Goal: Check status: Check status

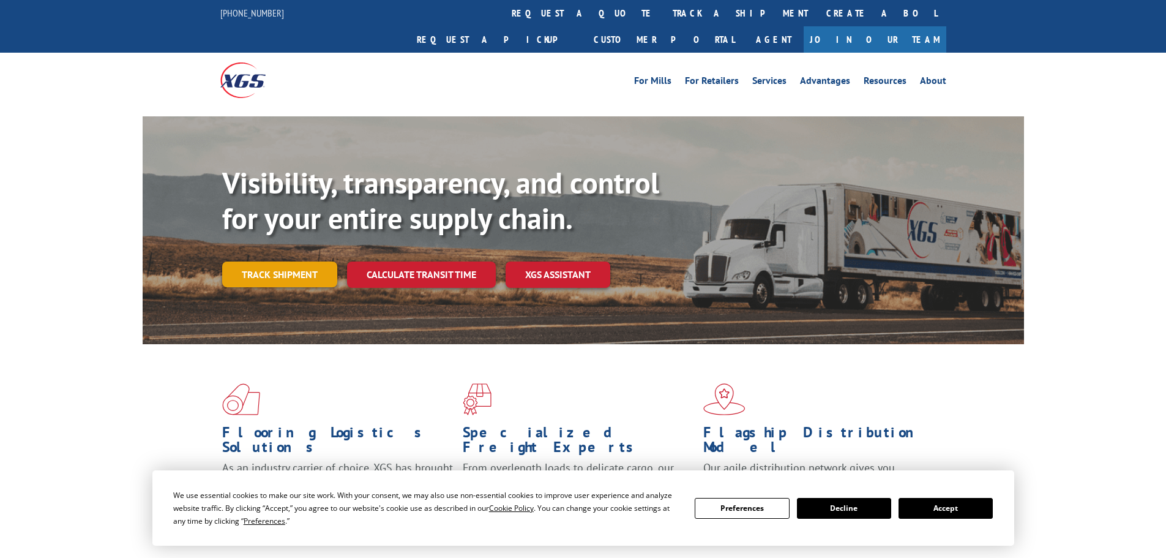
click at [307, 261] on link "Track shipment" at bounding box center [279, 274] width 115 height 26
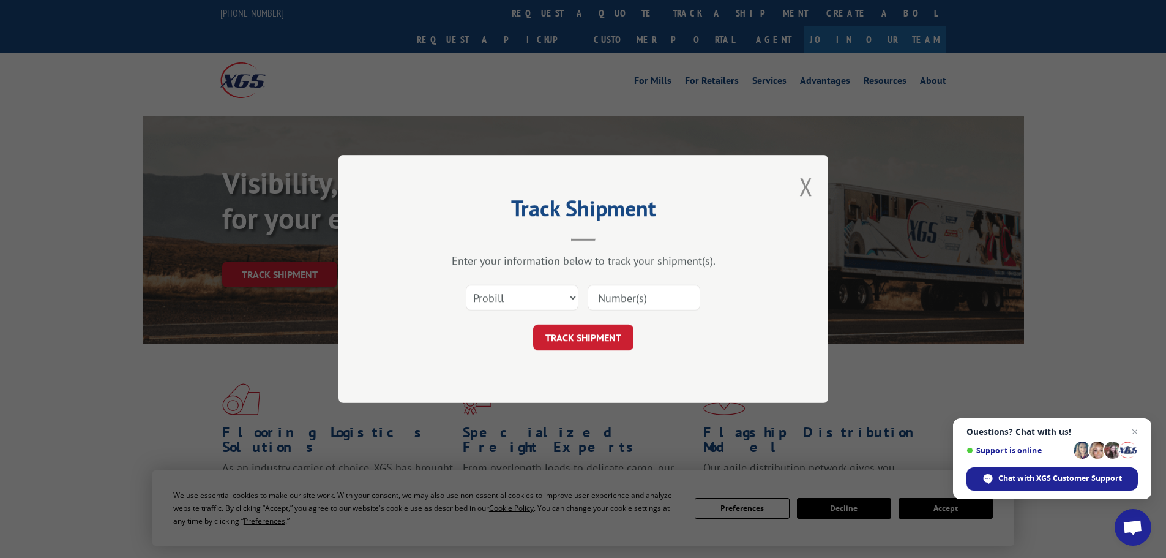
click at [617, 306] on input at bounding box center [644, 298] width 113 height 26
drag, startPoint x: 617, startPoint y: 306, endPoint x: 528, endPoint y: 289, distance: 89.8
click at [528, 289] on select "Select category... Probill BOL PO" at bounding box center [522, 298] width 113 height 26
select select "po"
click at [466, 285] on select "Select category... Probill BOL PO" at bounding box center [522, 298] width 113 height 26
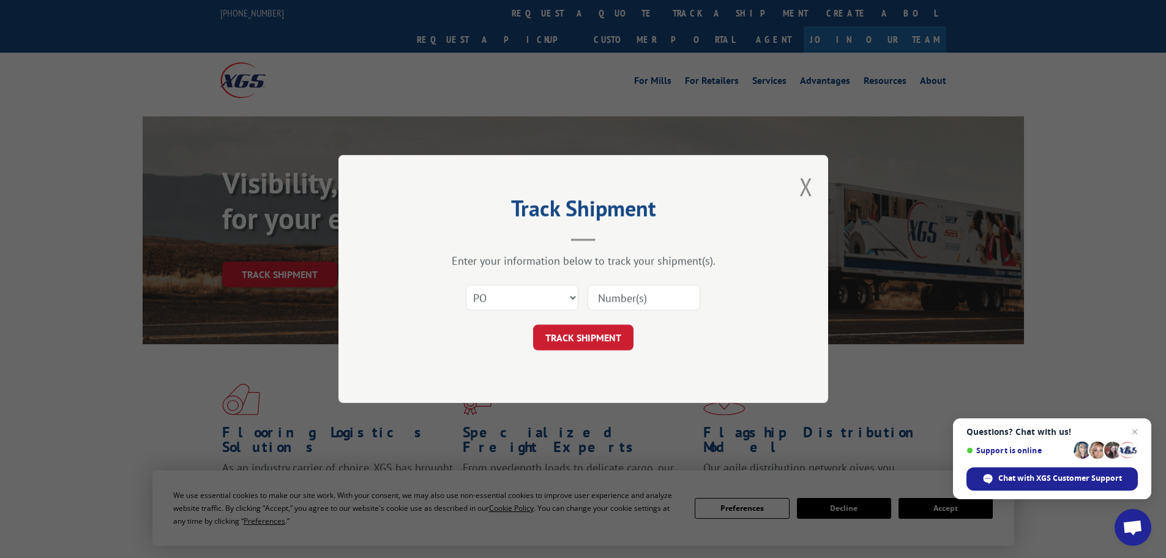
click at [588, 302] on input at bounding box center [644, 298] width 113 height 26
paste input "15535066"
type input "15535066"
click at [595, 343] on button "TRACK SHIPMENT" at bounding box center [583, 338] width 100 height 26
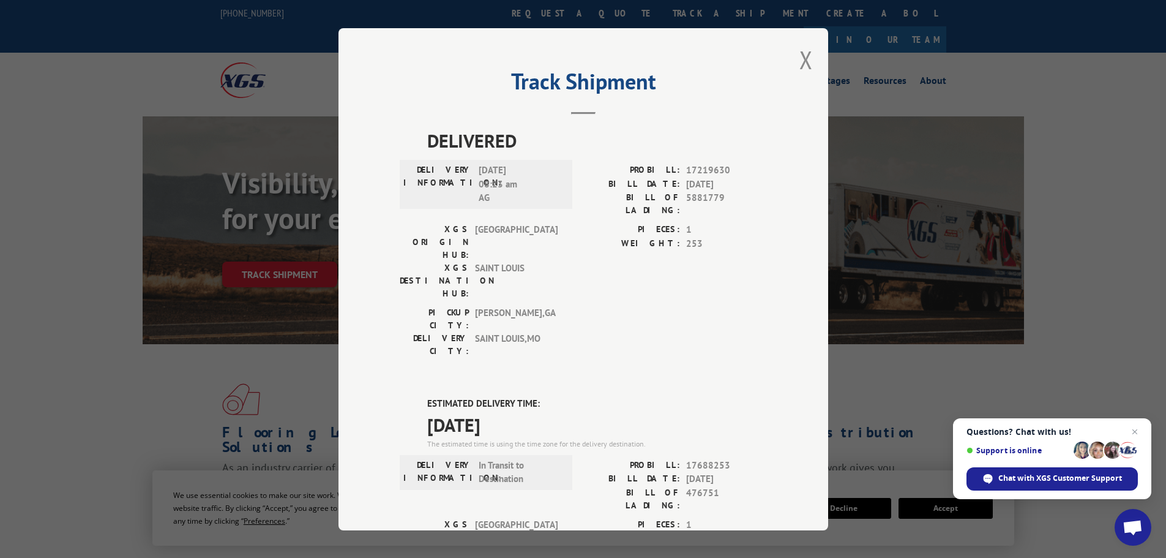
click at [811, 66] on div "Track Shipment DELIVERED DELIVERY INFORMATION: [DATE] 08:23 am AG PROBILL: 1721…" at bounding box center [584, 279] width 490 height 502
click at [802, 67] on button "Close modal" at bounding box center [806, 59] width 13 height 32
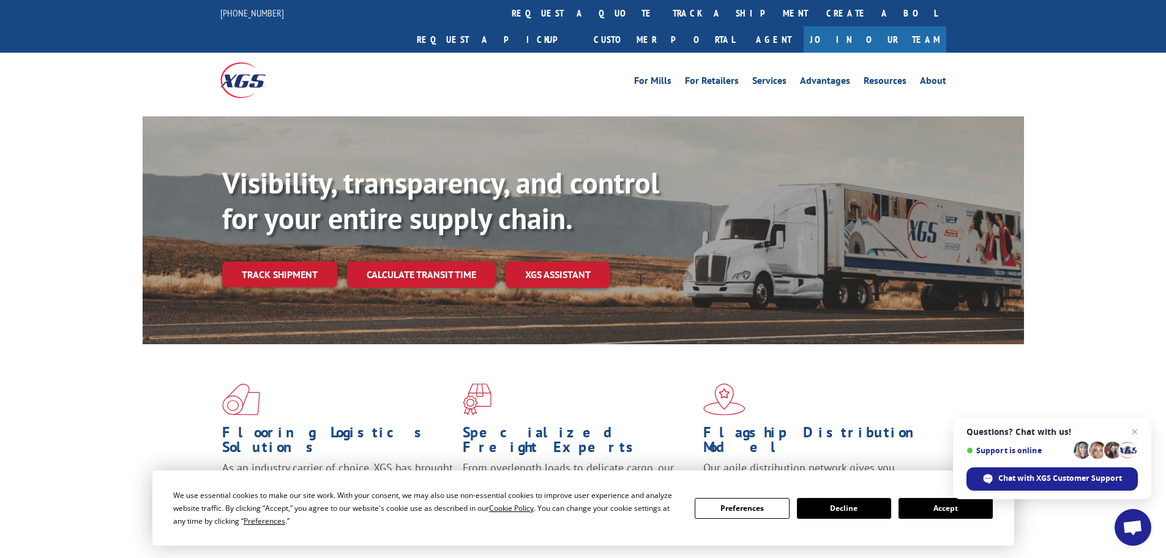
drag, startPoint x: 314, startPoint y: 257, endPoint x: 326, endPoint y: 256, distance: 11.7
click at [314, 261] on link "Track shipment" at bounding box center [279, 274] width 115 height 26
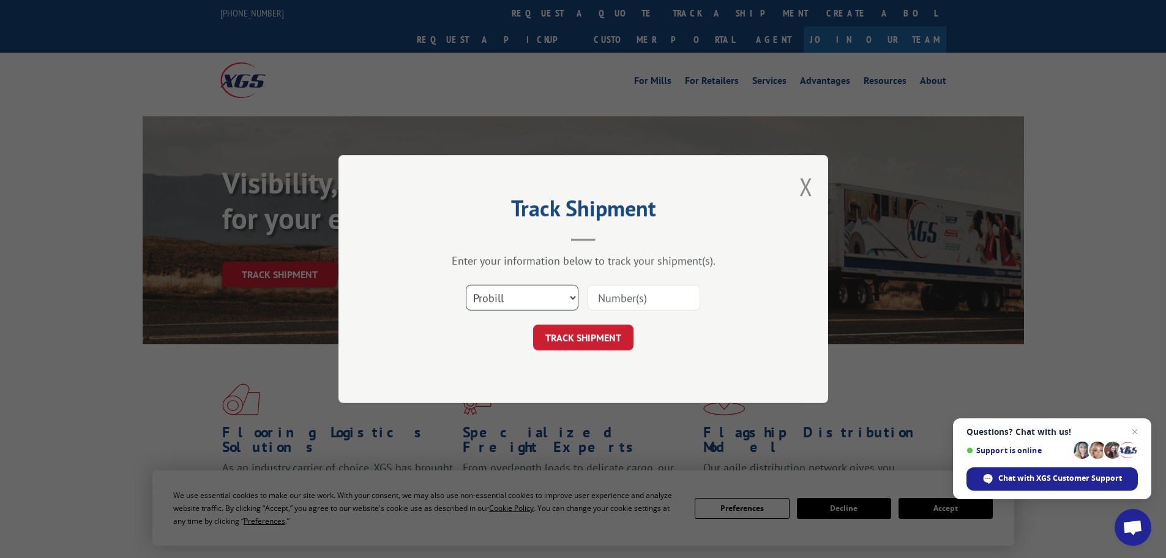
click at [496, 291] on select "Select category... Probill BOL PO" at bounding box center [522, 298] width 113 height 26
select select "po"
click at [466, 285] on select "Select category... Probill BOL PO" at bounding box center [522, 298] width 113 height 26
click at [610, 299] on input at bounding box center [644, 298] width 113 height 26
paste input "PO #15535065"
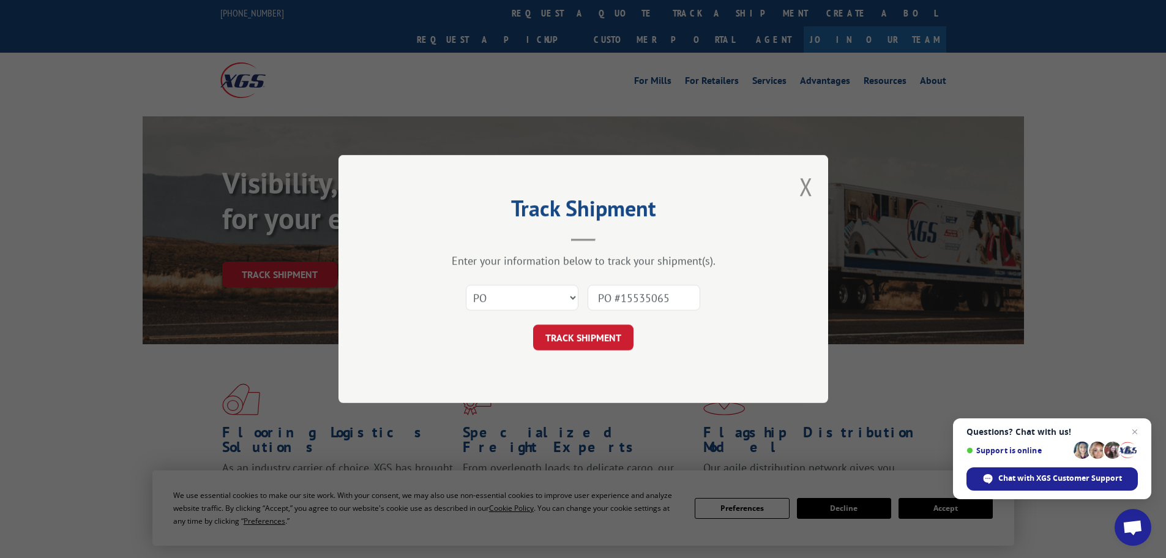
click at [618, 298] on input "PO #15535065" at bounding box center [644, 298] width 113 height 26
type input "15535065"
click at [605, 336] on button "TRACK SHIPMENT" at bounding box center [583, 338] width 100 height 26
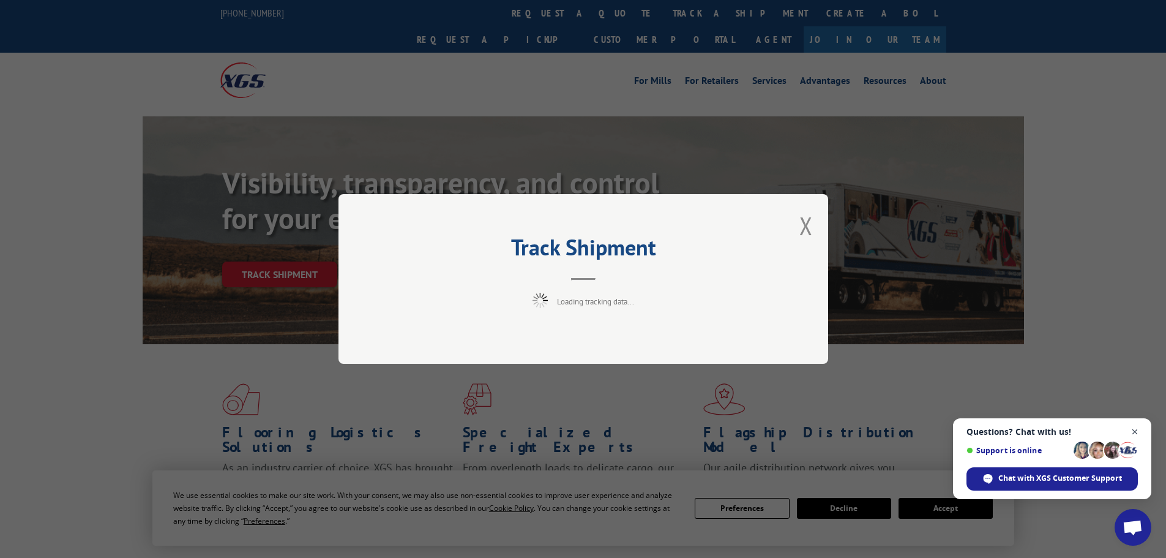
click at [1133, 424] on span "Close chat" at bounding box center [1135, 431] width 15 height 15
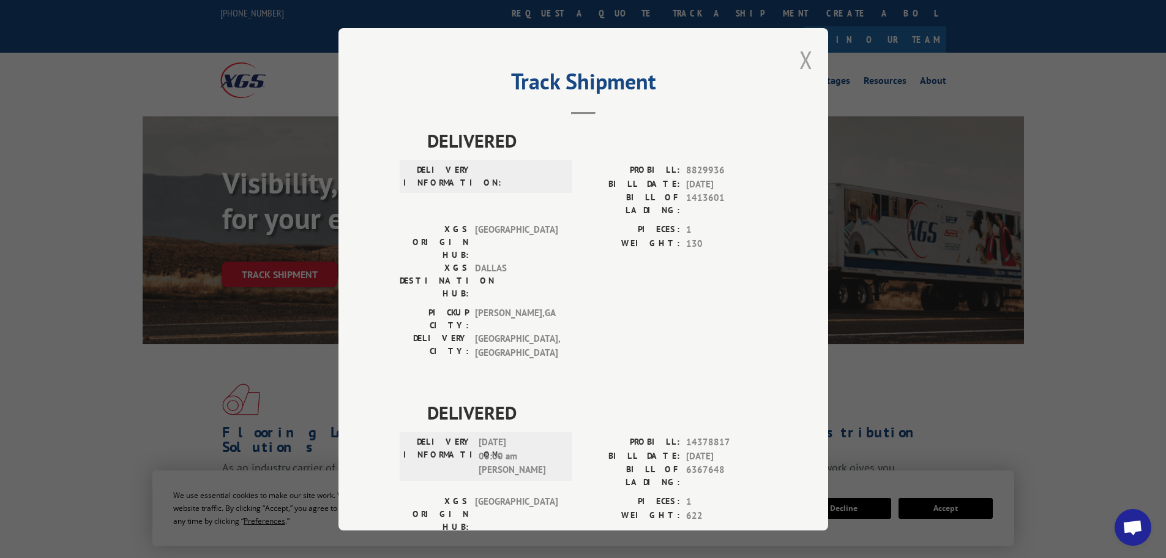
click at [814, 54] on div "Track Shipment DELIVERED DELIVERY INFORMATION: PROBILL: 8829936 BILL DATE: [DAT…" at bounding box center [584, 279] width 490 height 502
click at [800, 59] on button "Close modal" at bounding box center [806, 59] width 13 height 32
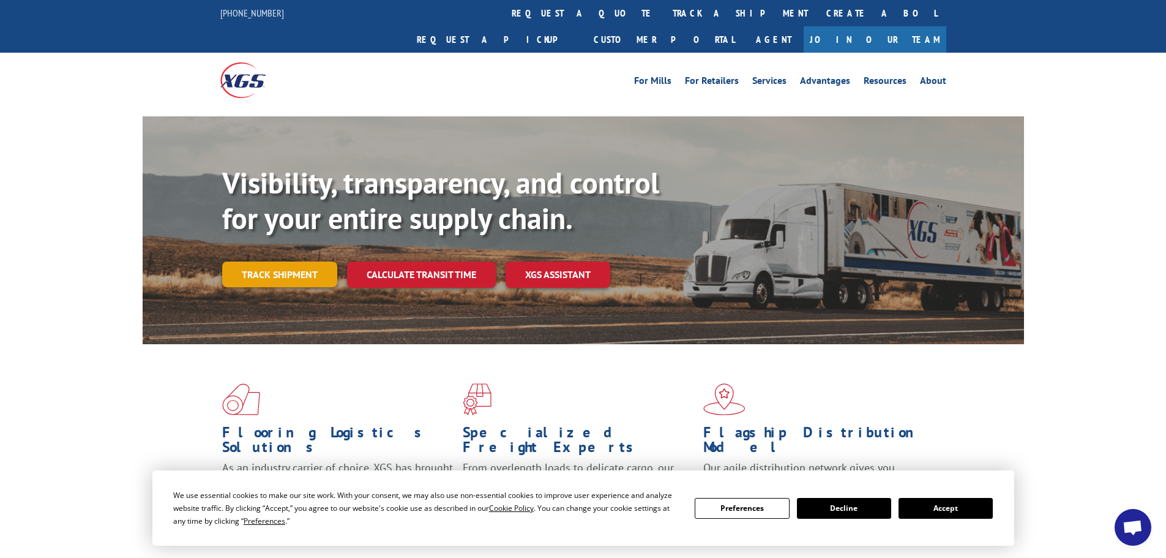
click at [267, 261] on link "Track shipment" at bounding box center [279, 274] width 115 height 26
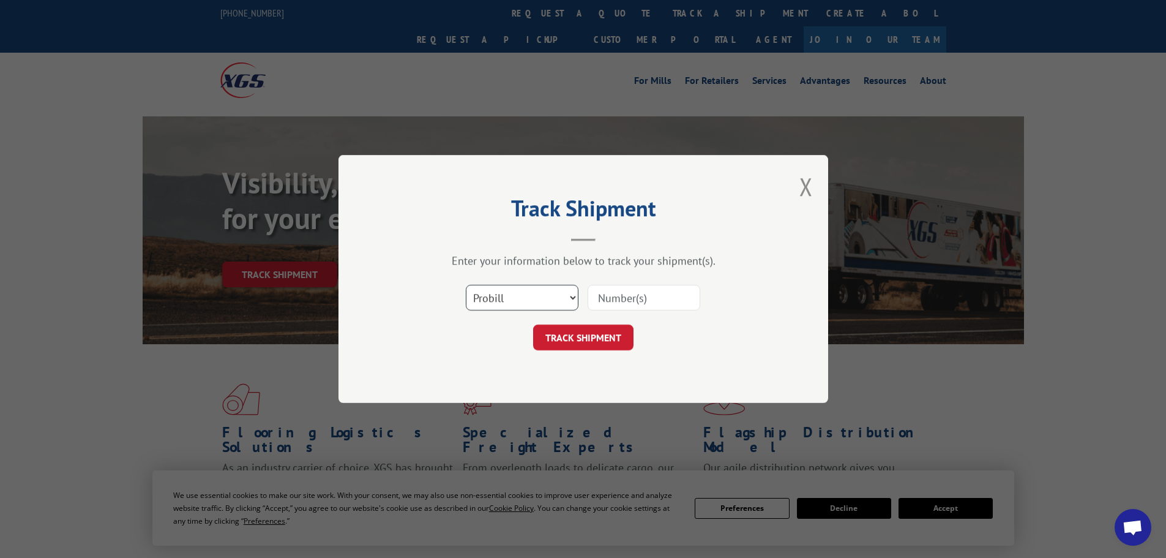
click at [518, 303] on select "Select category... Probill BOL PO" at bounding box center [522, 298] width 113 height 26
click at [626, 297] on input at bounding box center [644, 298] width 113 height 26
paste input "85487"
type input "85487"
click at [585, 350] on button "TRACK SHIPMENT" at bounding box center [583, 338] width 100 height 26
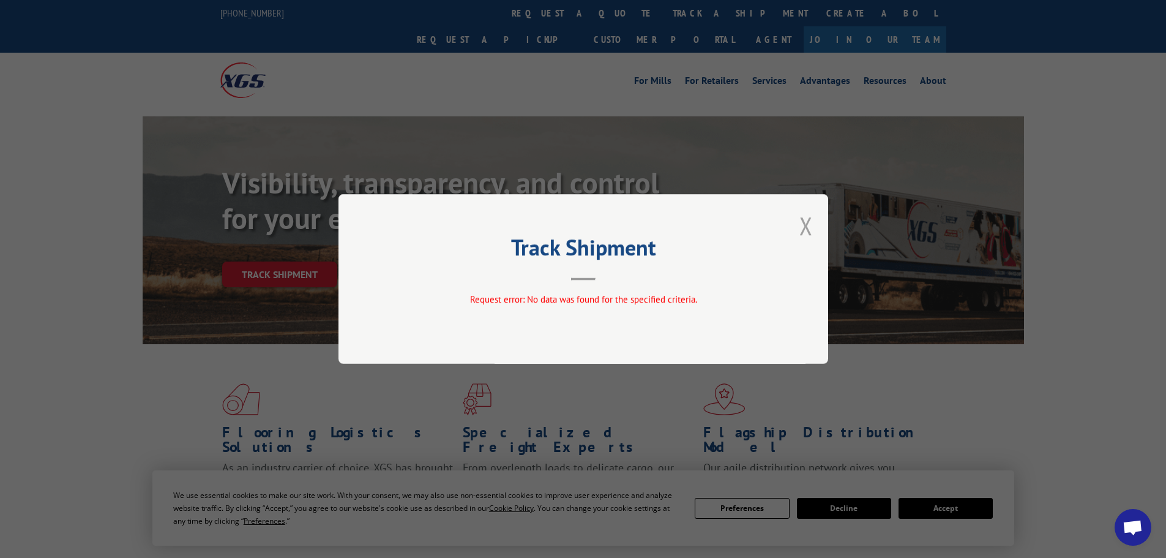
click at [812, 228] on button "Close modal" at bounding box center [806, 225] width 13 height 32
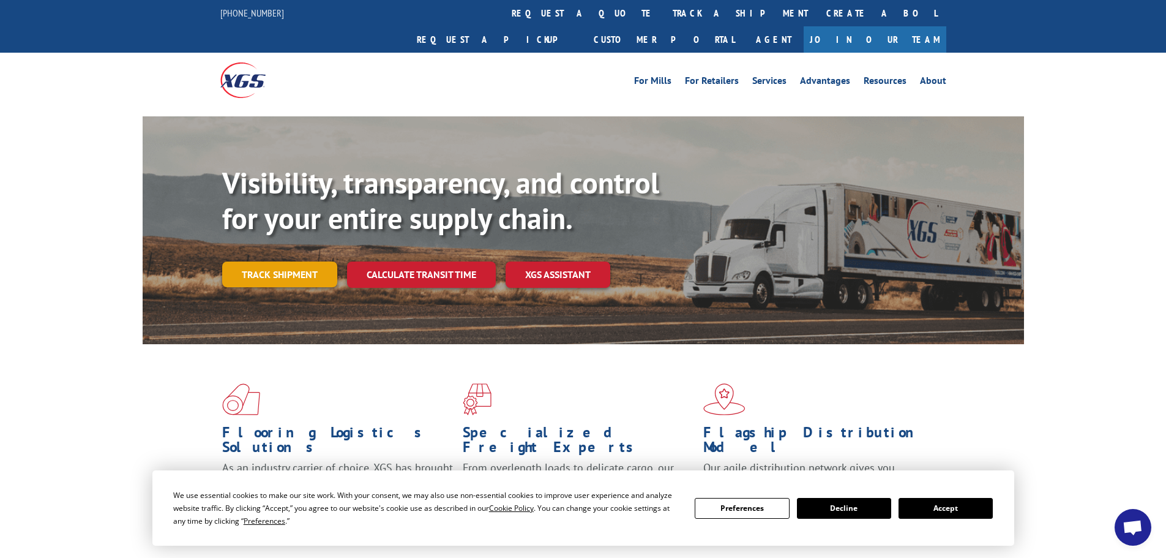
click at [241, 261] on link "Track shipment" at bounding box center [279, 274] width 115 height 26
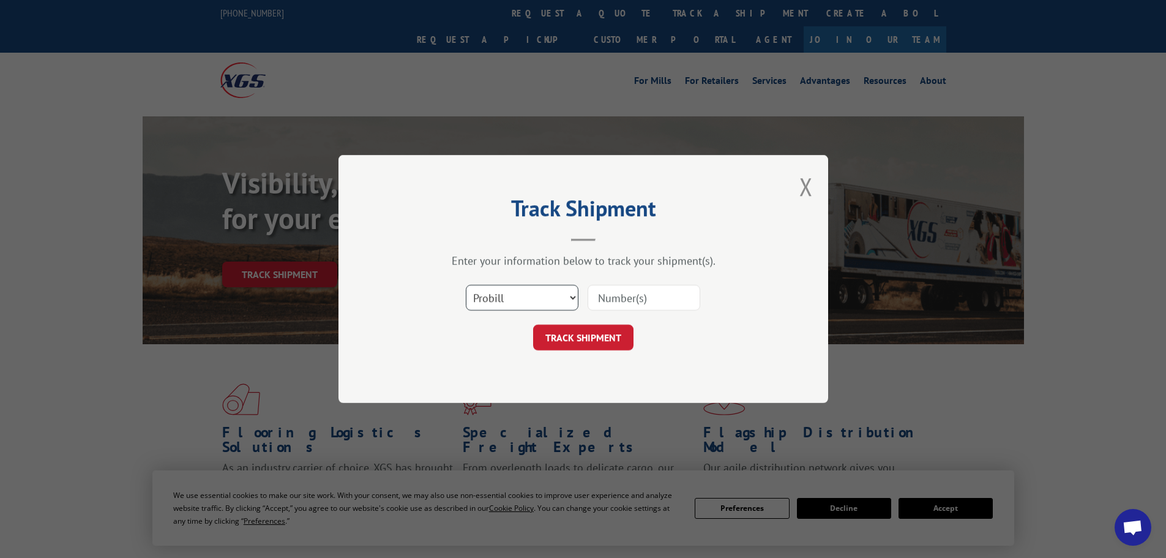
click at [501, 300] on select "Select category... Probill BOL PO" at bounding box center [522, 298] width 113 height 26
select select "bol"
click at [466, 285] on select "Select category... Probill BOL PO" at bounding box center [522, 298] width 113 height 26
click at [620, 302] on input at bounding box center [644, 298] width 113 height 26
paste input "5606231"
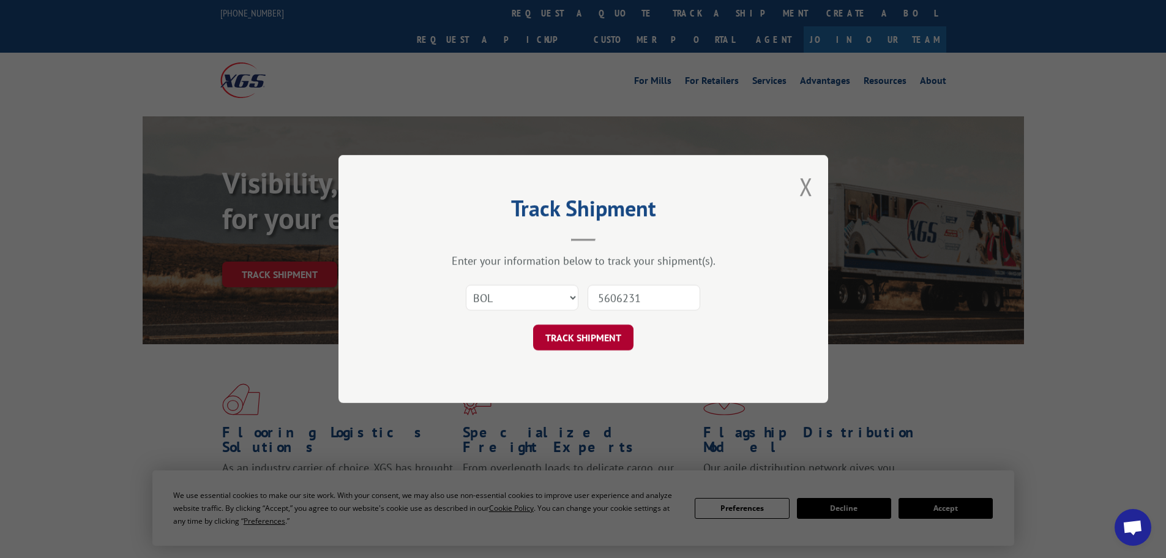
type input "5606231"
click at [590, 328] on button "TRACK SHIPMENT" at bounding box center [583, 338] width 100 height 26
